Goal: Information Seeking & Learning: Learn about a topic

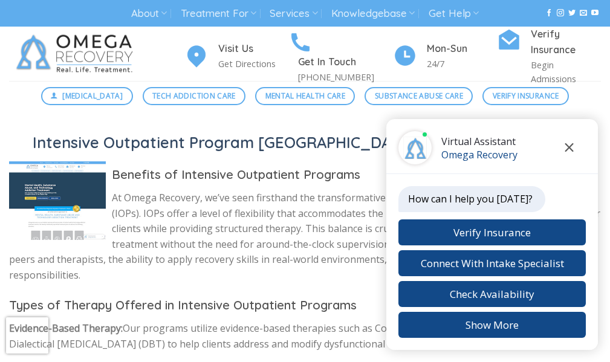
click at [571, 147] on icon "Close chat" at bounding box center [569, 147] width 9 height 8
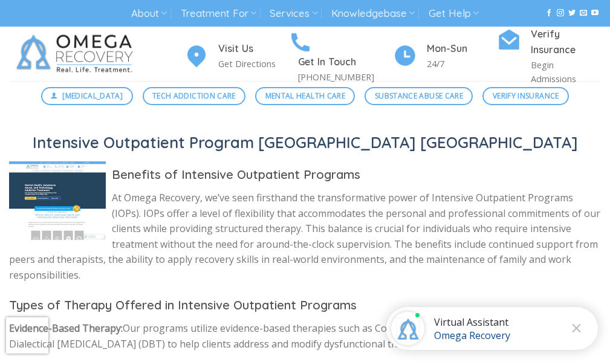
click at [266, 195] on p "At Omega Recovery, we’ve seen firsthand the transformative power of Intensive O…" at bounding box center [305, 236] width 592 height 93
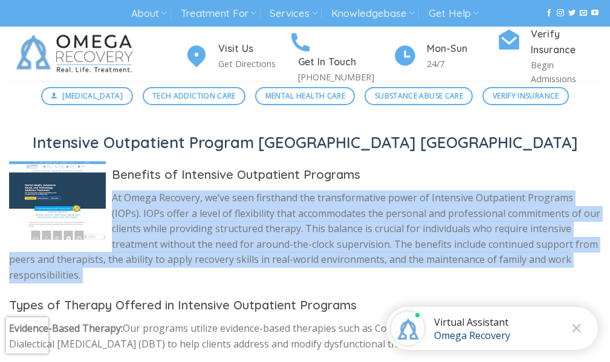
click at [266, 195] on p "At Omega Recovery, we’ve seen firsthand the transformative power of Intensive O…" at bounding box center [305, 236] width 592 height 93
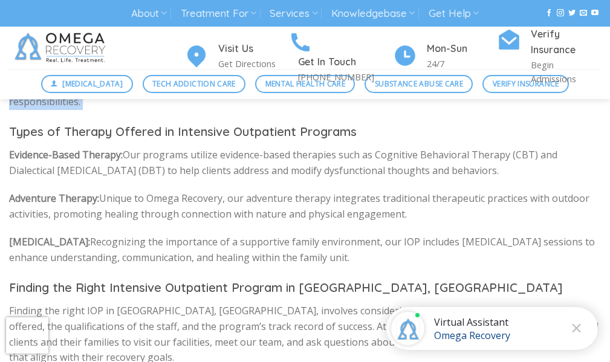
scroll to position [181, 0]
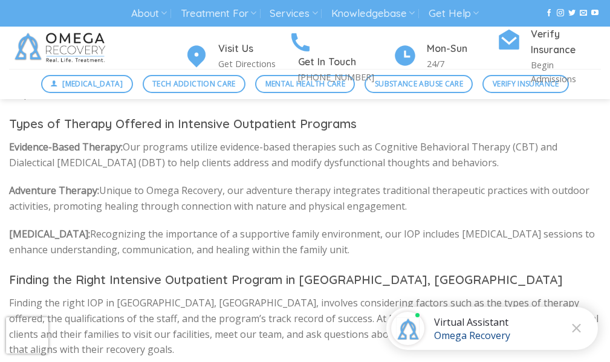
click at [290, 152] on p "Evidence-Based Therapy: Our programs utilize evidence-based therapies such as C…" at bounding box center [305, 155] width 592 height 31
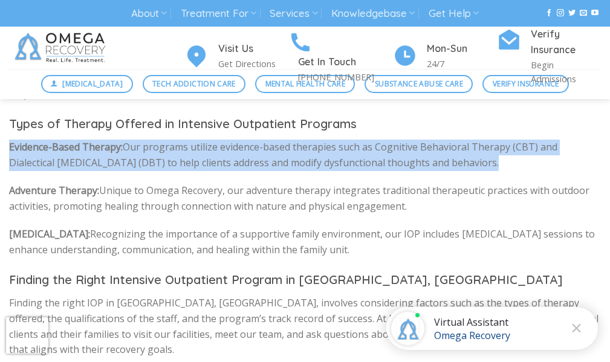
click at [290, 152] on p "Evidence-Based Therapy: Our programs utilize evidence-based therapies such as C…" at bounding box center [305, 155] width 592 height 31
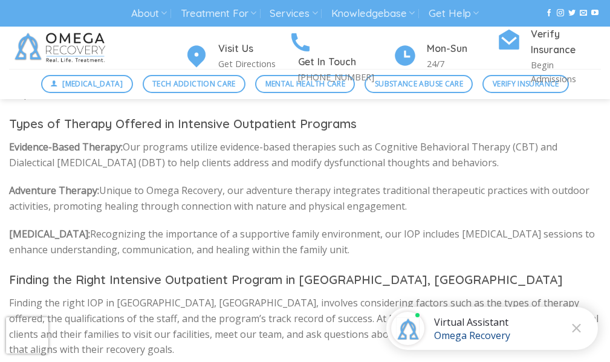
click at [267, 183] on p "Adventure Therapy: Unique to Omega Recovery, our adventure therapy integrates t…" at bounding box center [305, 198] width 592 height 31
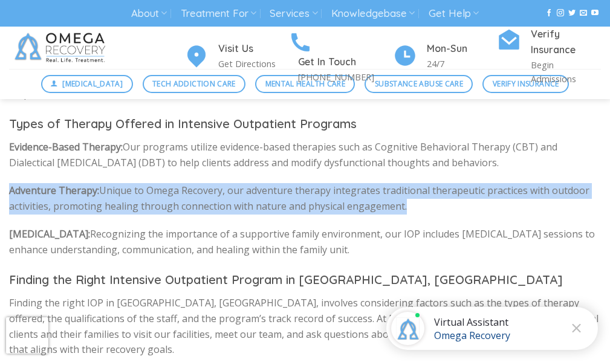
click at [267, 183] on p "Adventure Therapy: Unique to Omega Recovery, our adventure therapy integrates t…" at bounding box center [305, 198] width 592 height 31
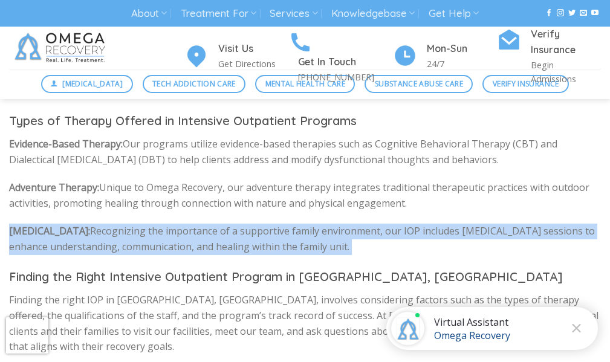
scroll to position [363, 0]
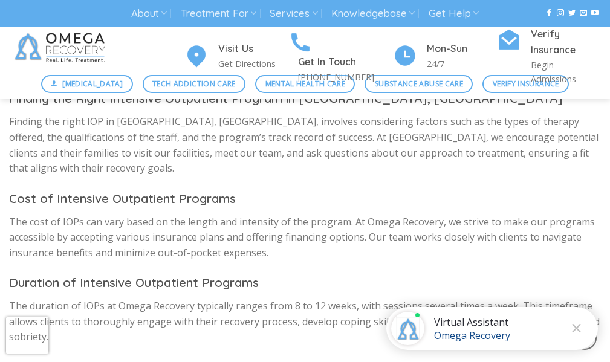
click at [291, 140] on p "Finding the right IOP in [GEOGRAPHIC_DATA], [GEOGRAPHIC_DATA], involves conside…" at bounding box center [305, 145] width 592 height 62
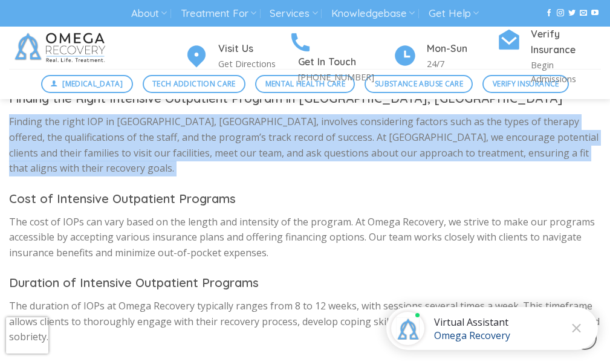
click at [291, 140] on p "Finding the right IOP in [GEOGRAPHIC_DATA], [GEOGRAPHIC_DATA], involves conside…" at bounding box center [305, 145] width 592 height 62
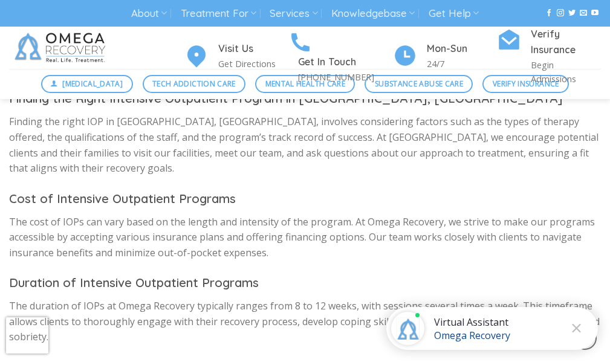
click at [269, 215] on p "The cost of IOPs can vary based on the length and intensity of the program. At …" at bounding box center [305, 238] width 592 height 47
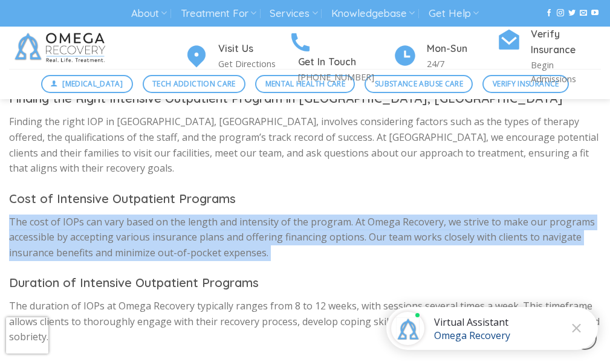
click at [269, 215] on p "The cost of IOPs can vary based on the length and intensity of the program. At …" at bounding box center [305, 238] width 592 height 47
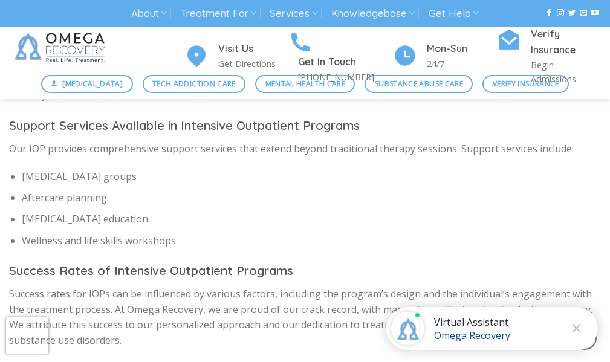
click at [336, 133] on div "Intensive Outpatient Program [GEOGRAPHIC_DATA] [GEOGRAPHIC_DATA] Benefits of In…" at bounding box center [305, 84] width 592 height 1118
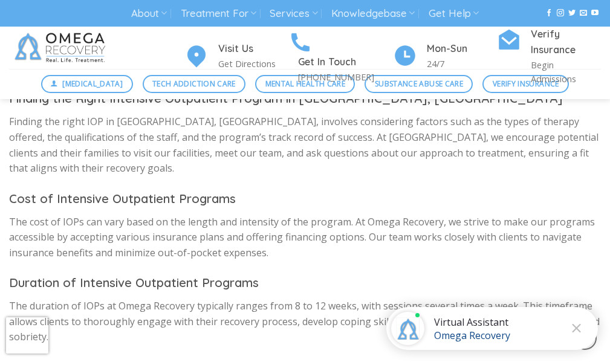
click at [229, 215] on p "The cost of IOPs can vary based on the length and intensity of the program. At …" at bounding box center [305, 238] width 592 height 47
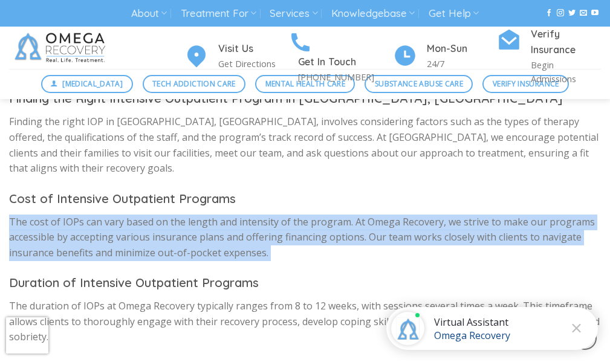
click at [229, 215] on p "The cost of IOPs can vary based on the length and intensity of the program. At …" at bounding box center [305, 238] width 592 height 47
click at [577, 334] on button "Close chat" at bounding box center [576, 328] width 33 height 33
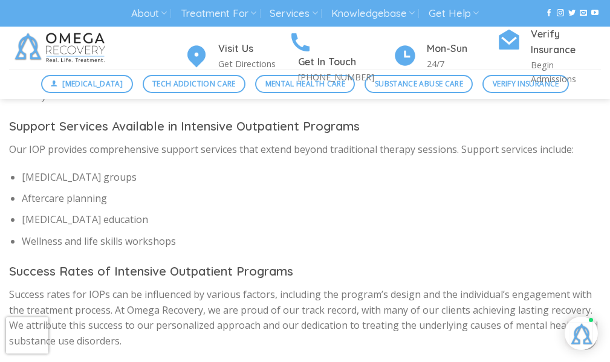
scroll to position [605, 0]
click at [320, 287] on p "Success rates for IOPs can be influenced by various factors, including the prog…" at bounding box center [305, 318] width 592 height 62
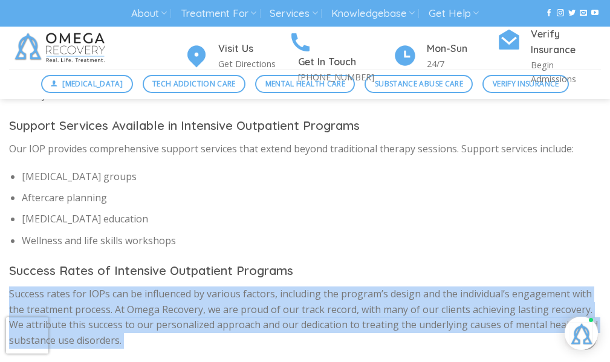
click at [320, 287] on p "Success rates for IOPs can be influenced by various factors, including the prog…" at bounding box center [305, 318] width 592 height 62
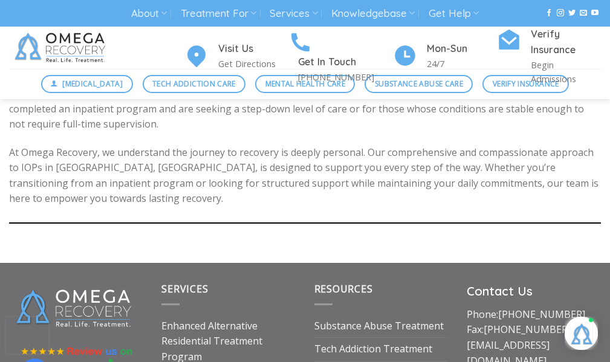
scroll to position [1028, 0]
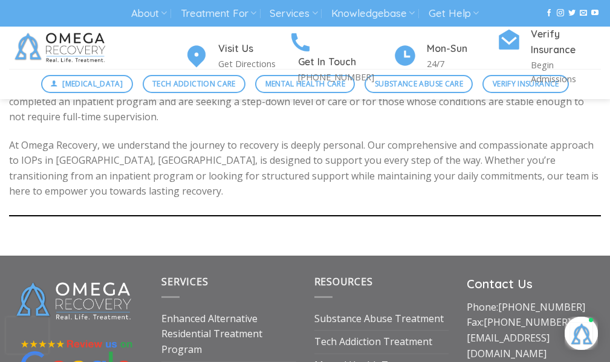
click at [326, 146] on p "At Omega Recovery, we understand the journey to recovery is deeply personal. Ou…" at bounding box center [305, 169] width 592 height 62
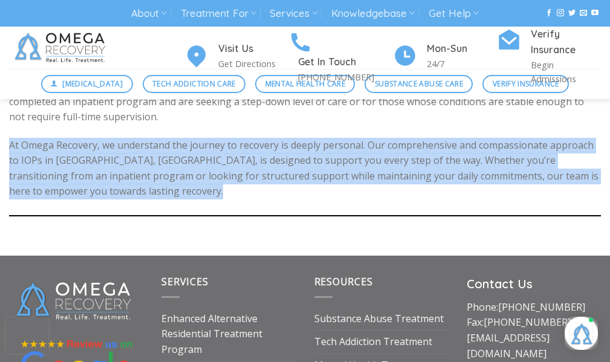
click at [326, 146] on p "At Omega Recovery, we understand the journey to recovery is deeply personal. Ou…" at bounding box center [305, 169] width 592 height 62
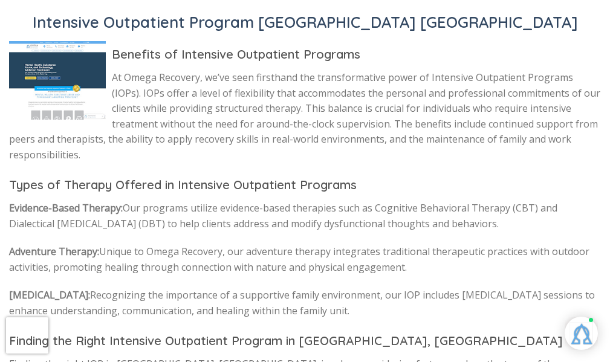
scroll to position [0, 0]
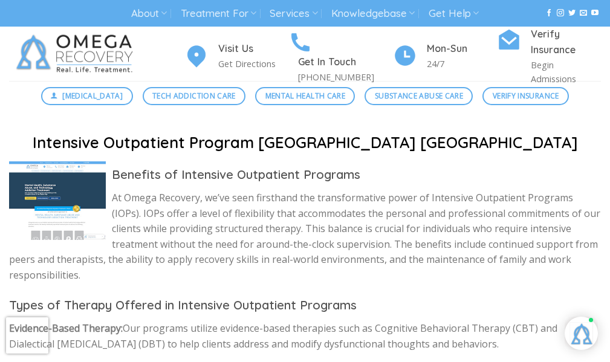
click at [271, 149] on link "Intensive Outpatient Program [GEOGRAPHIC_DATA] [GEOGRAPHIC_DATA]" at bounding box center [305, 141] width 545 height 19
